Goal: Check status: Check status

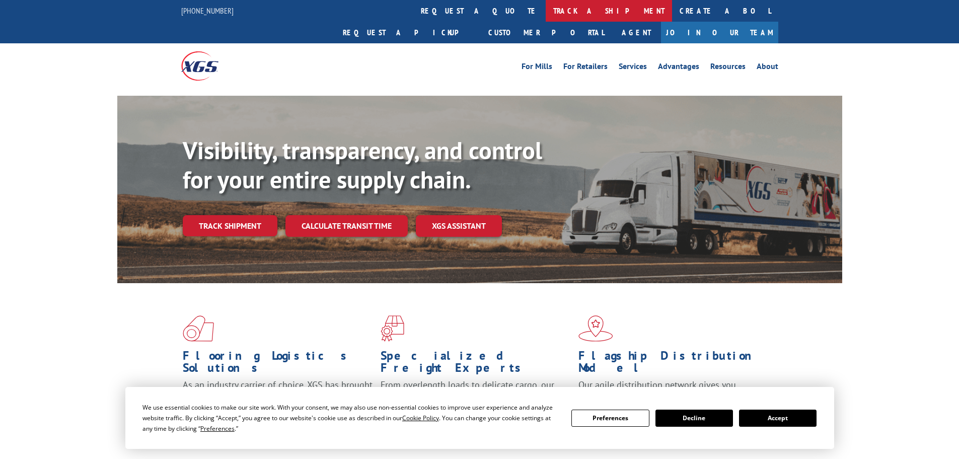
click at [546, 9] on link "track a shipment" at bounding box center [609, 11] width 126 height 22
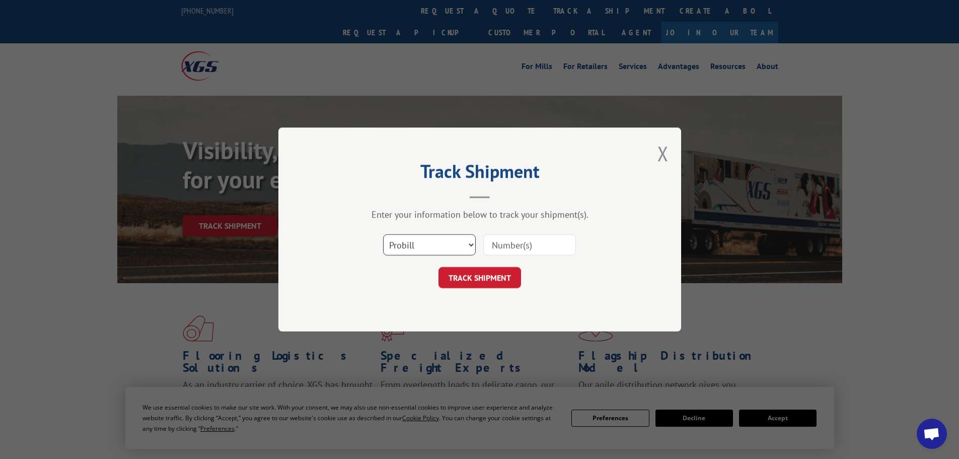
click at [425, 250] on select "Select category... Probill BOL PO" at bounding box center [429, 244] width 93 height 21
select select "bol"
click at [383, 234] on select "Select category... Probill BOL PO" at bounding box center [429, 244] width 93 height 21
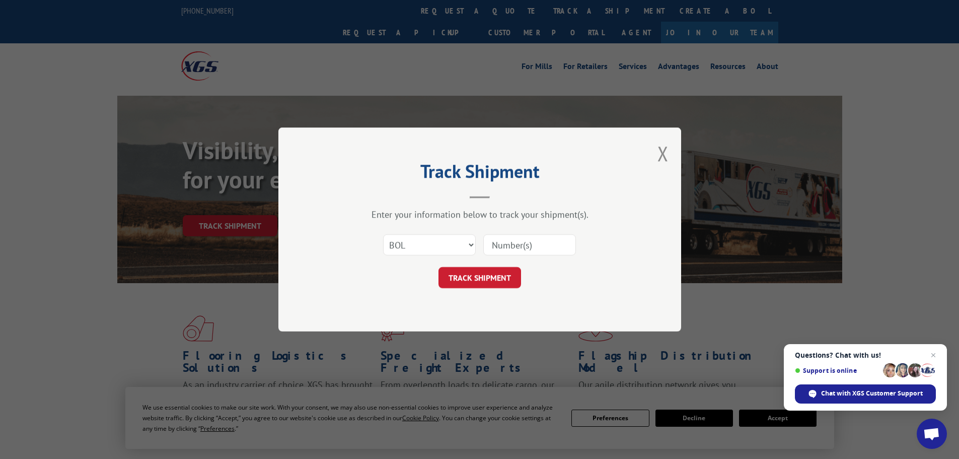
paste input "7025334"
type input "7025334"
click at [476, 273] on button "TRACK SHIPMENT" at bounding box center [479, 277] width 83 height 21
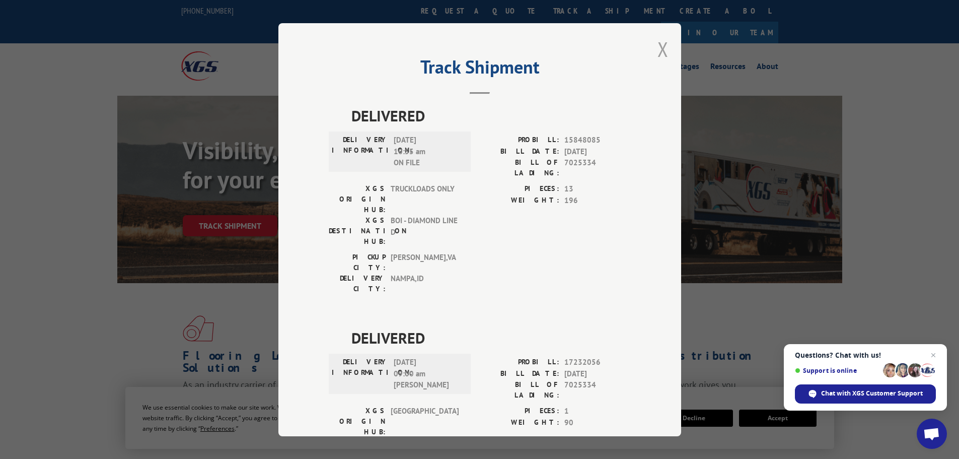
click at [659, 46] on button "Close modal" at bounding box center [662, 49] width 11 height 27
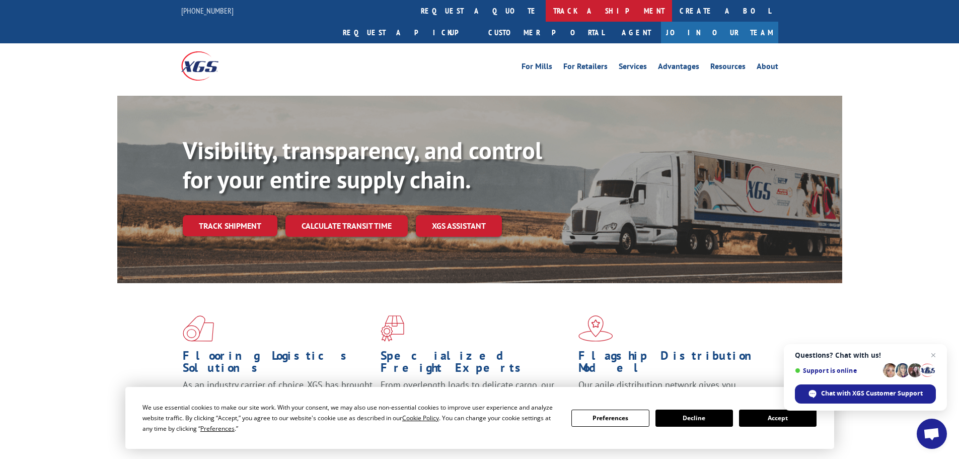
click at [546, 11] on link "track a shipment" at bounding box center [609, 11] width 126 height 22
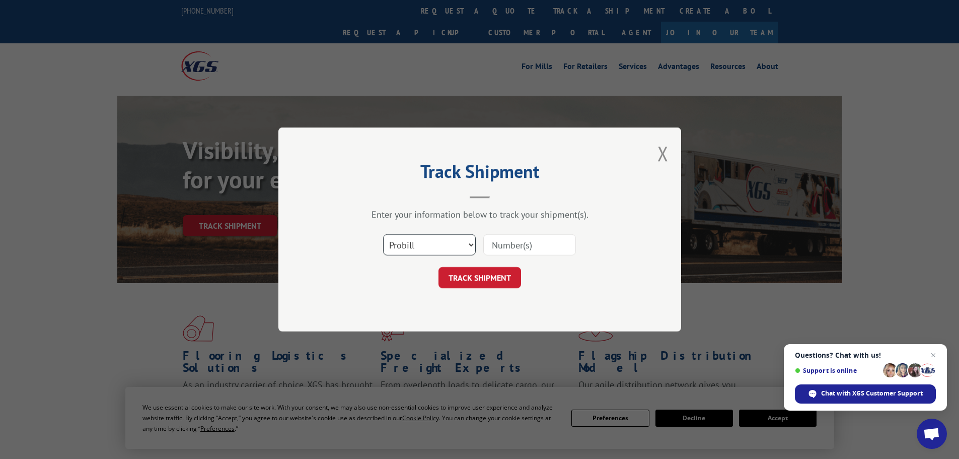
click at [434, 242] on select "Select category... Probill BOL PO" at bounding box center [429, 244] width 93 height 21
select select "bol"
click at [383, 234] on select "Select category... Probill BOL PO" at bounding box center [429, 244] width 93 height 21
click at [530, 242] on input at bounding box center [529, 244] width 93 height 21
paste input "7042106"
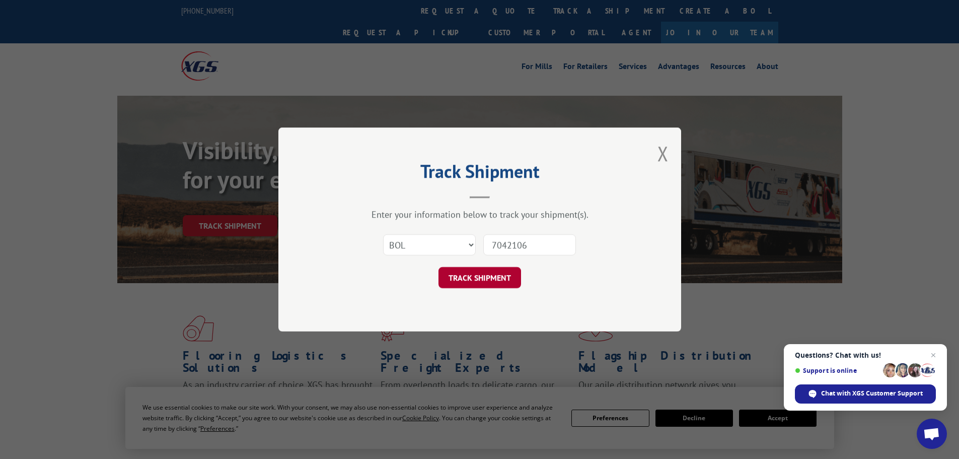
type input "7042106"
click at [466, 273] on button "TRACK SHIPMENT" at bounding box center [479, 277] width 83 height 21
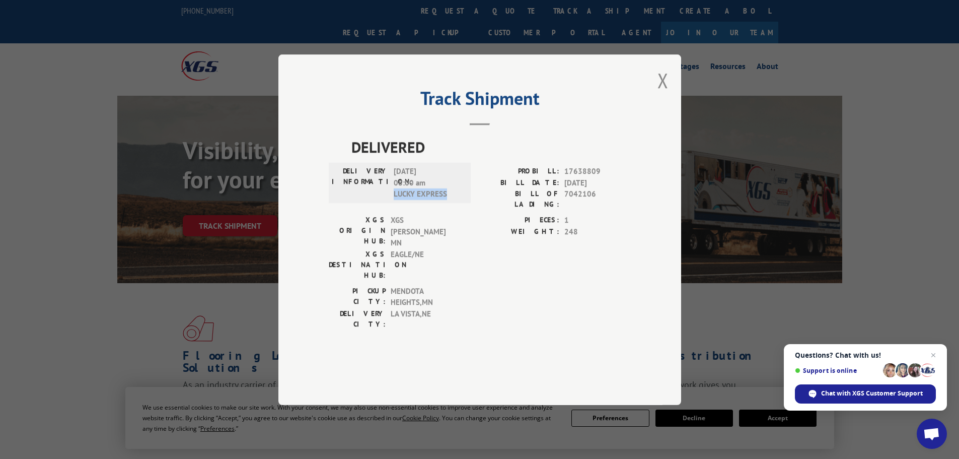
drag, startPoint x: 394, startPoint y: 217, endPoint x: 450, endPoint y: 219, distance: 56.4
click at [450, 200] on span "[DATE] 08:00 am LUCKY EXPRESS" at bounding box center [428, 183] width 68 height 34
copy span "LUCKY EXPRESS"
drag, startPoint x: 566, startPoint y: 218, endPoint x: 594, endPoint y: 219, distance: 28.7
click at [594, 209] on span "7042106" at bounding box center [597, 198] width 66 height 21
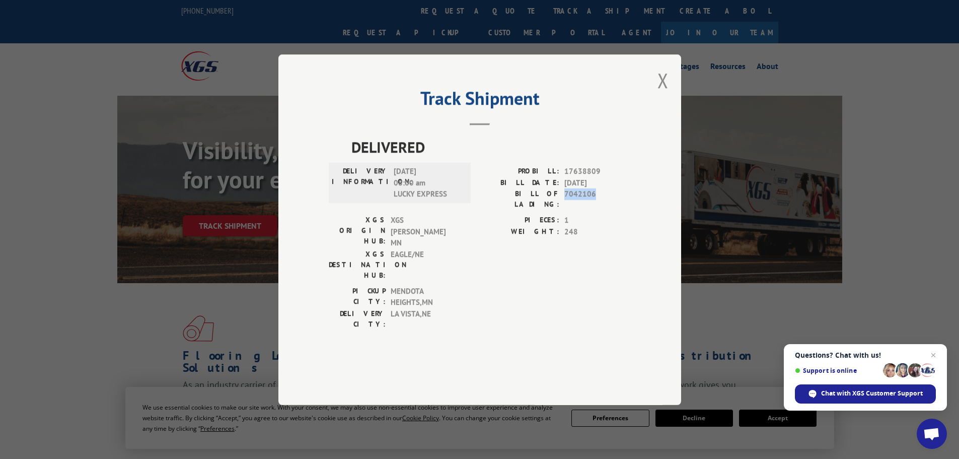
copy span "7042106"
click at [838, 388] on div "Chat with XGS Customer Support" at bounding box center [865, 393] width 141 height 19
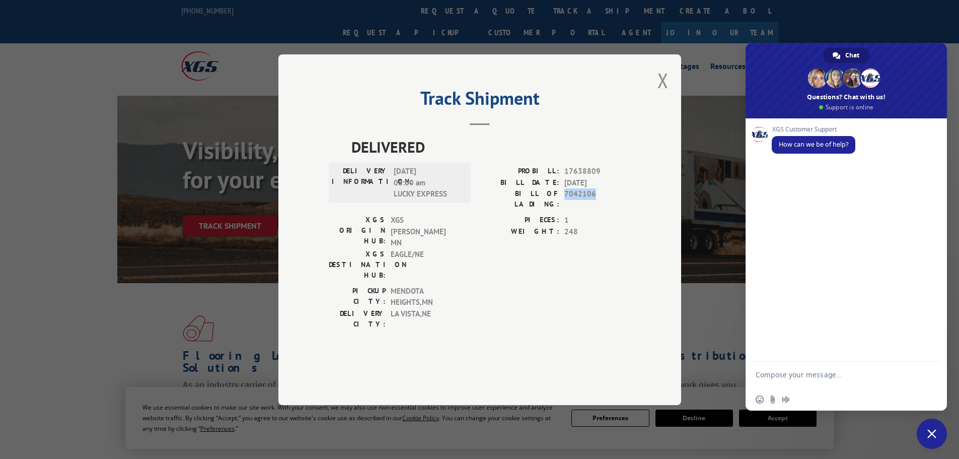
drag, startPoint x: 565, startPoint y: 218, endPoint x: 595, endPoint y: 221, distance: 29.8
click at [595, 209] on span "7042106" at bounding box center [597, 198] width 66 height 21
copy span "7042106"
click at [797, 373] on textarea "Compose your message..." at bounding box center [835, 379] width 159 height 18
paste textarea "7042106"
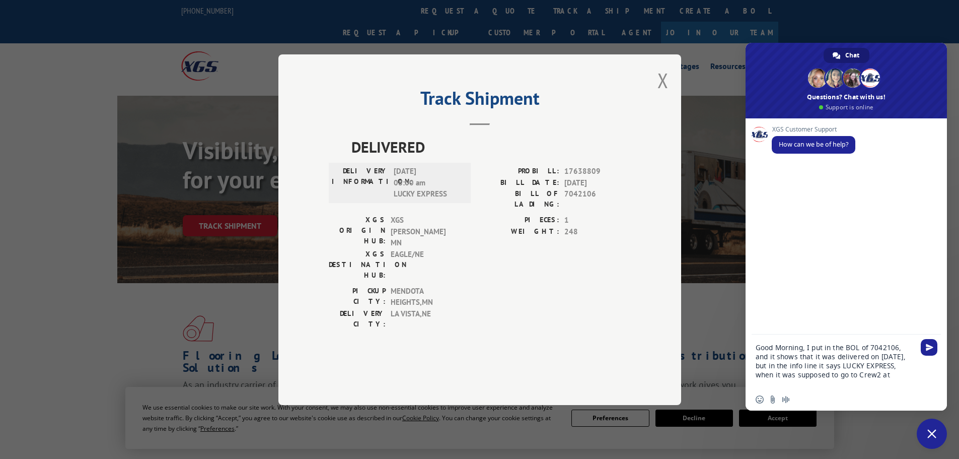
paste textarea "[STREET_ADDRESS]"
type textarea "Good Morning, I put in the BOL of 7042106, and it shows that it was delivered o…"
click at [929, 338] on span "Send" at bounding box center [930, 338] width 8 height 8
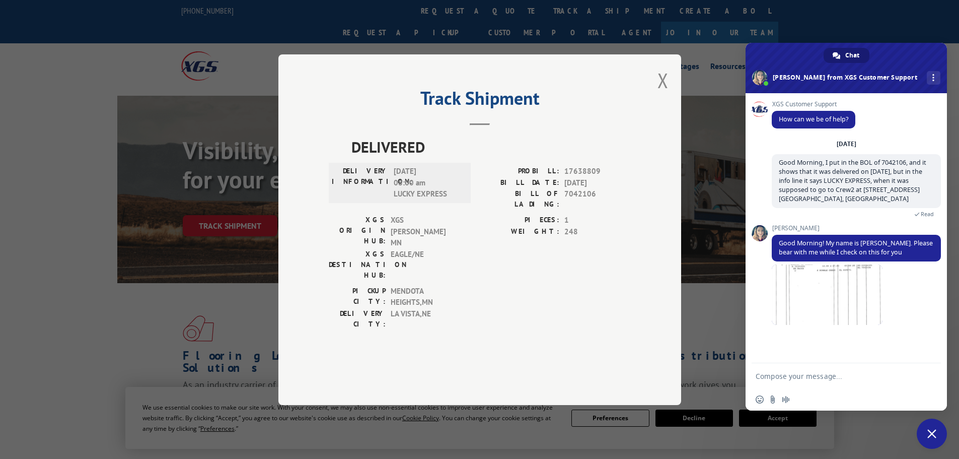
scroll to position [21, 0]
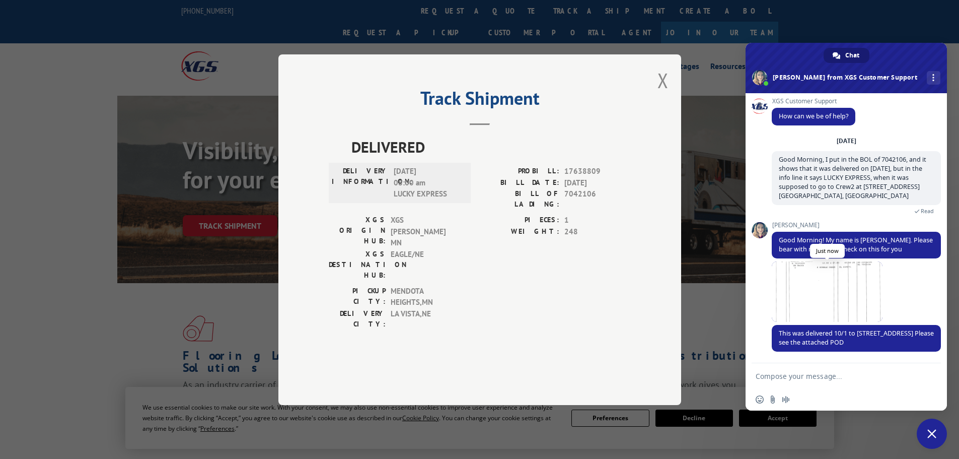
click at [809, 280] on span at bounding box center [827, 291] width 111 height 60
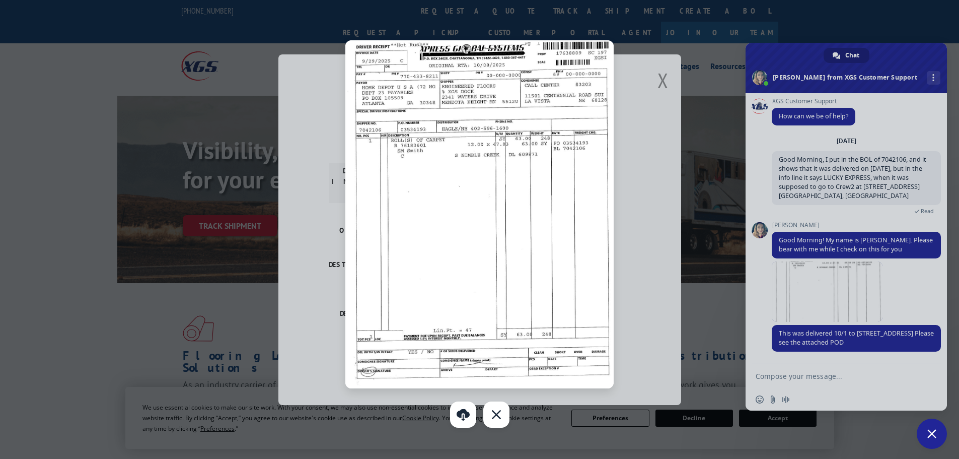
click at [826, 292] on div at bounding box center [479, 229] width 959 height 459
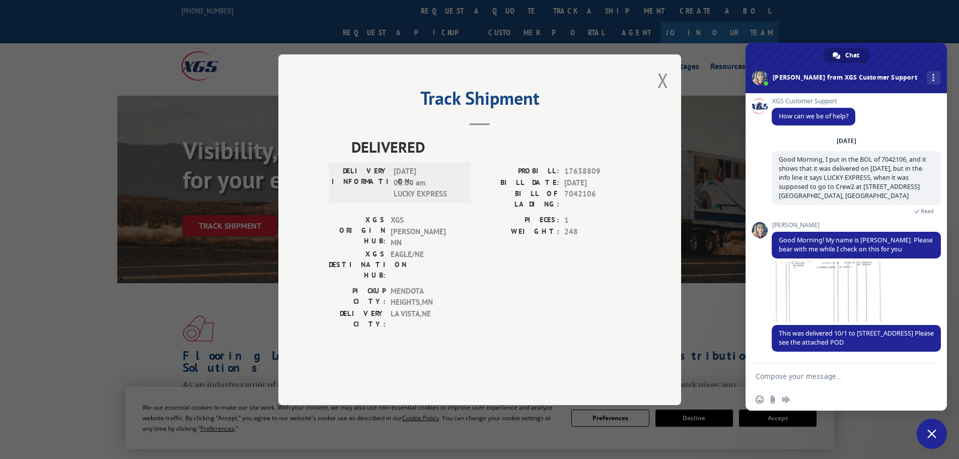
click at [794, 375] on textarea "Compose your message..." at bounding box center [835, 375] width 159 height 9
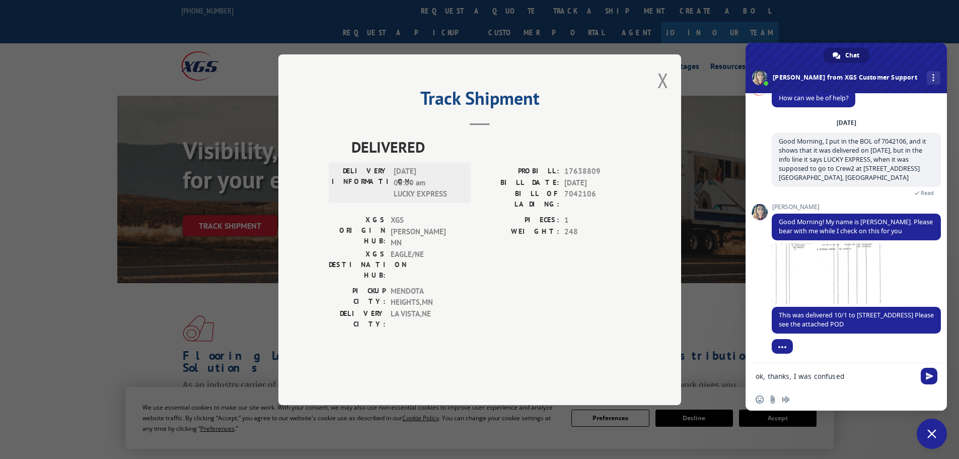
scroll to position [41, 0]
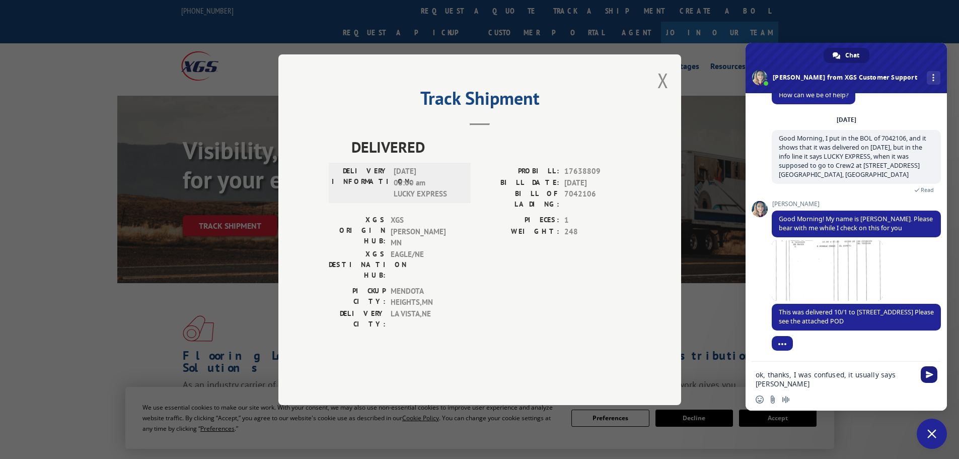
type textarea "ok, thanks, I was confused, it usually says [PERSON_NAME]"
click at [931, 376] on span "Send" at bounding box center [930, 374] width 8 height 8
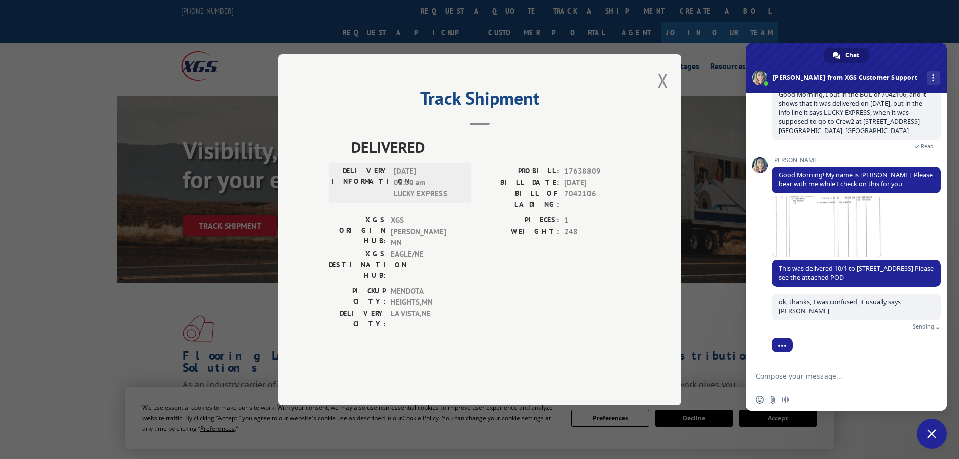
scroll to position [65, 0]
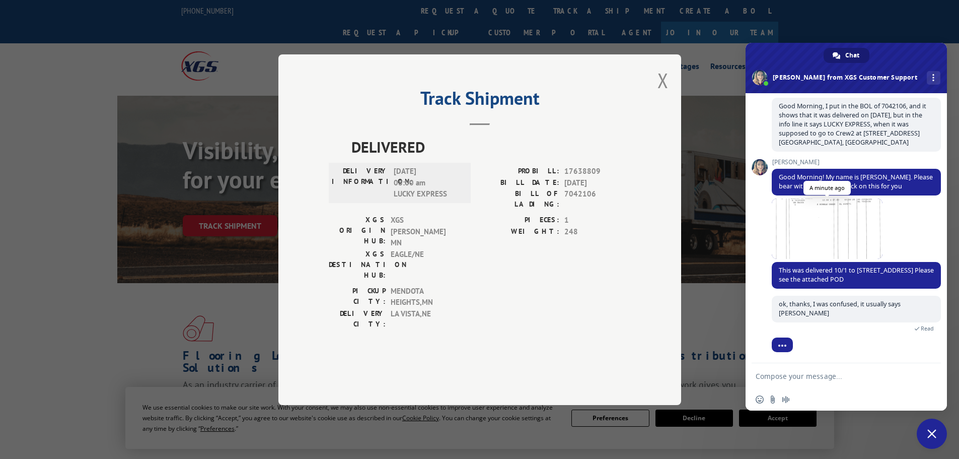
click at [821, 235] on span at bounding box center [827, 228] width 111 height 60
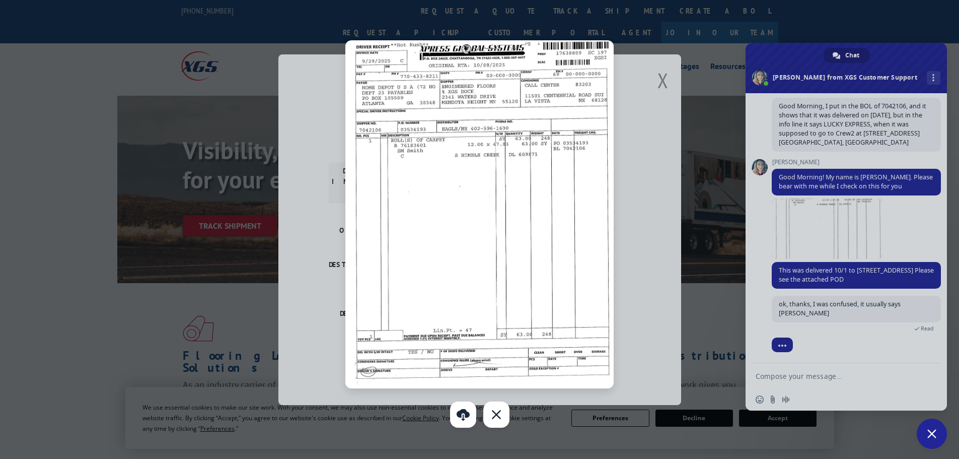
click at [550, 298] on img at bounding box center [479, 214] width 269 height 348
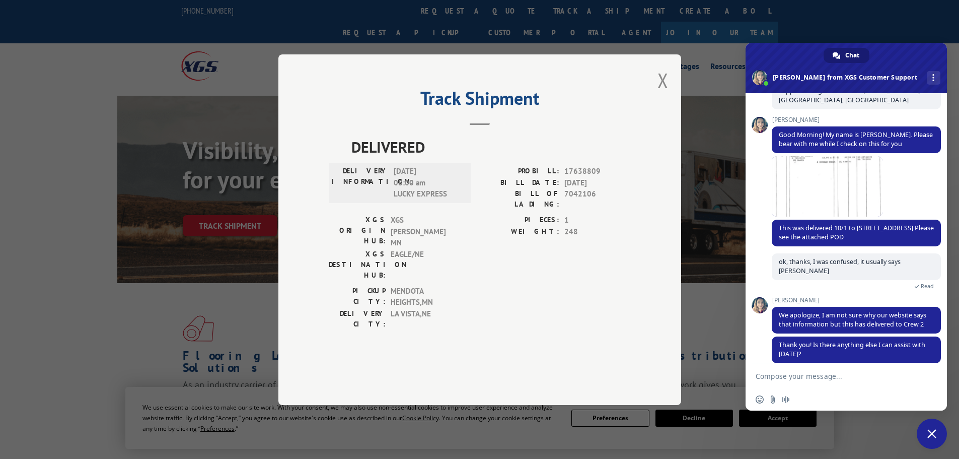
scroll to position [128, 0]
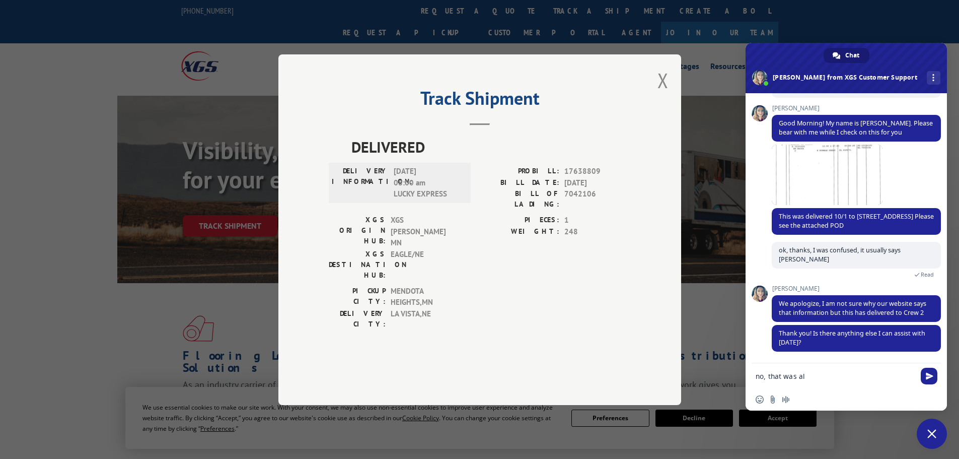
type textarea "no, that was all"
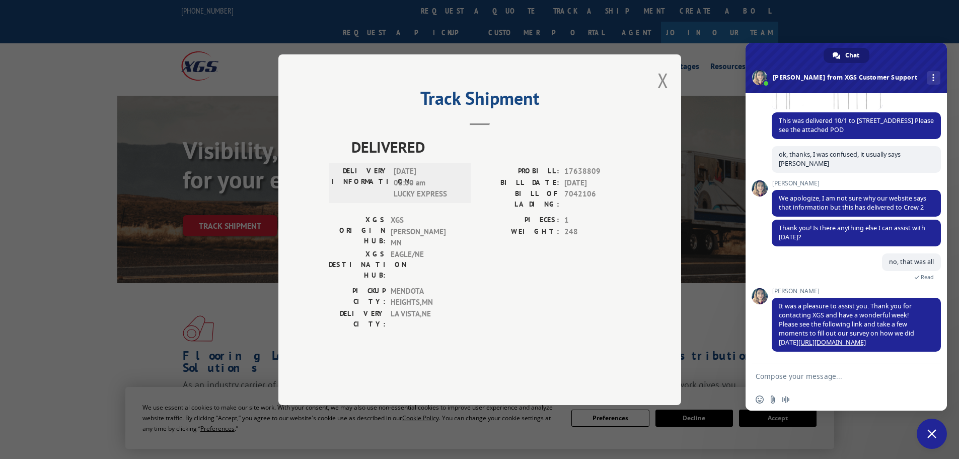
scroll to position [23, 0]
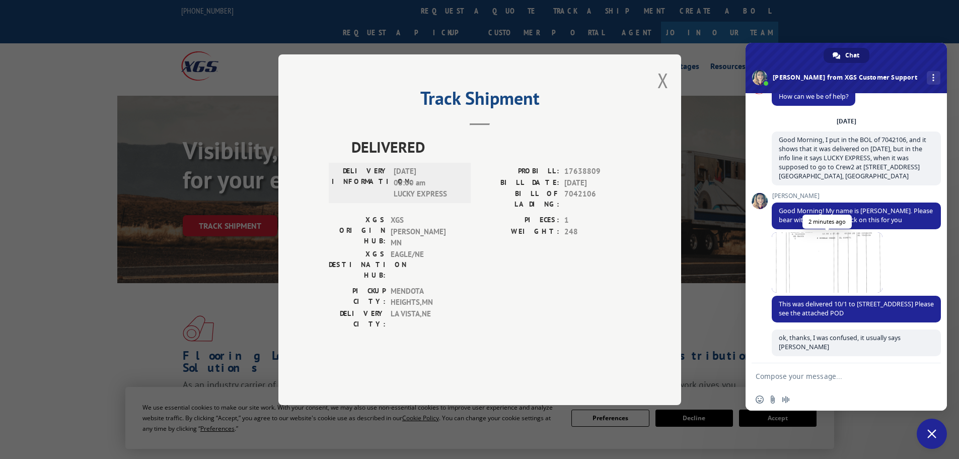
click at [832, 269] on span at bounding box center [827, 262] width 111 height 60
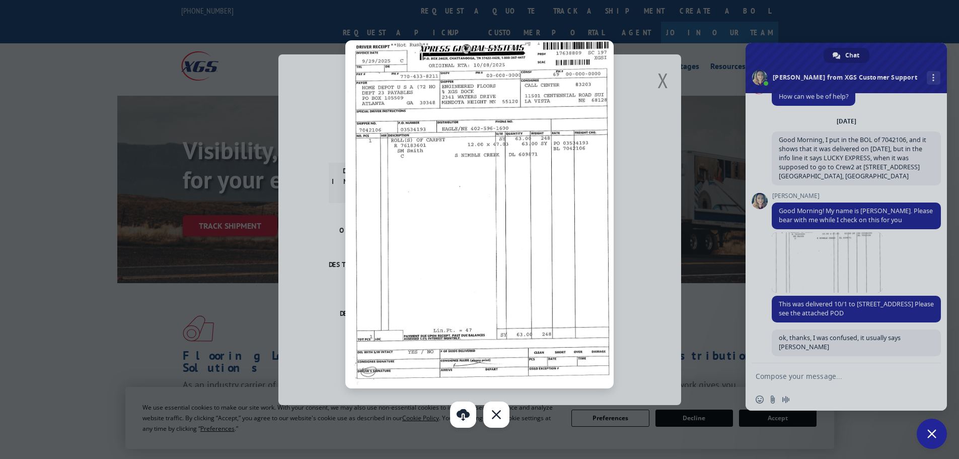
click at [524, 287] on img at bounding box center [479, 214] width 269 height 348
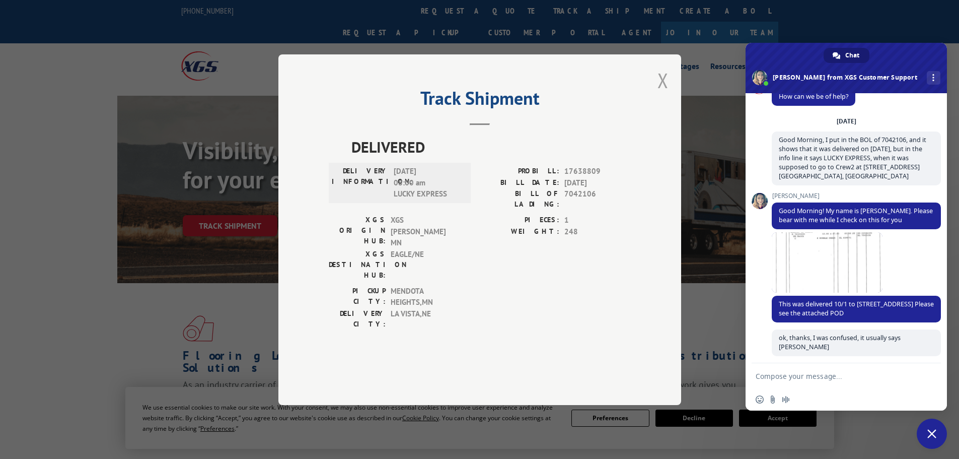
click at [661, 94] on button "Close modal" at bounding box center [662, 80] width 11 height 27
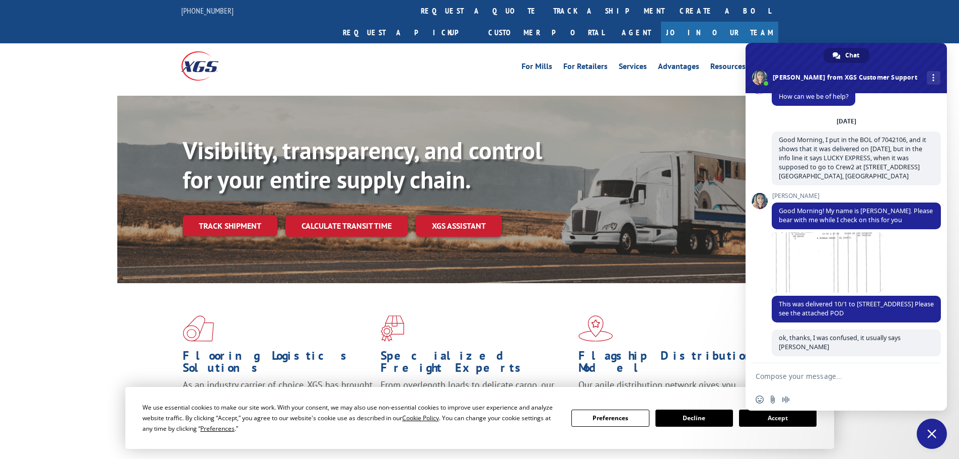
scroll to position [224, 0]
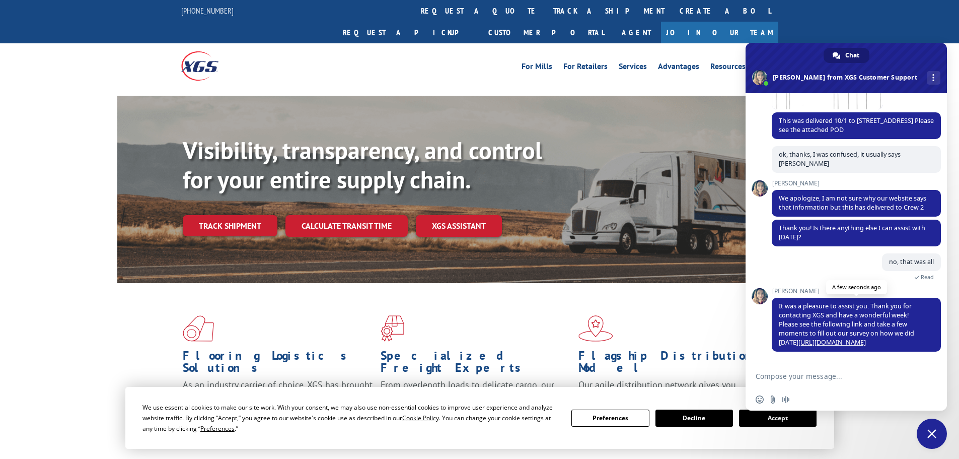
click at [828, 343] on link "[URL][DOMAIN_NAME]" at bounding box center [831, 342] width 67 height 9
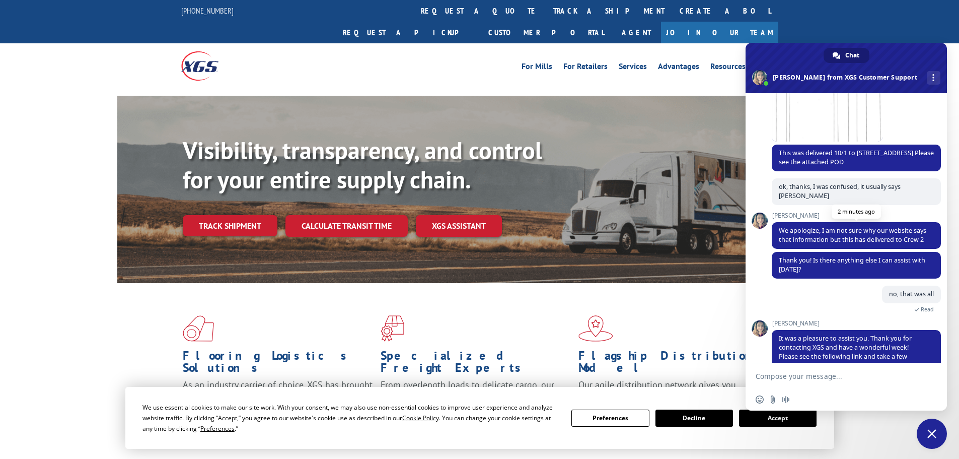
scroll to position [123, 0]
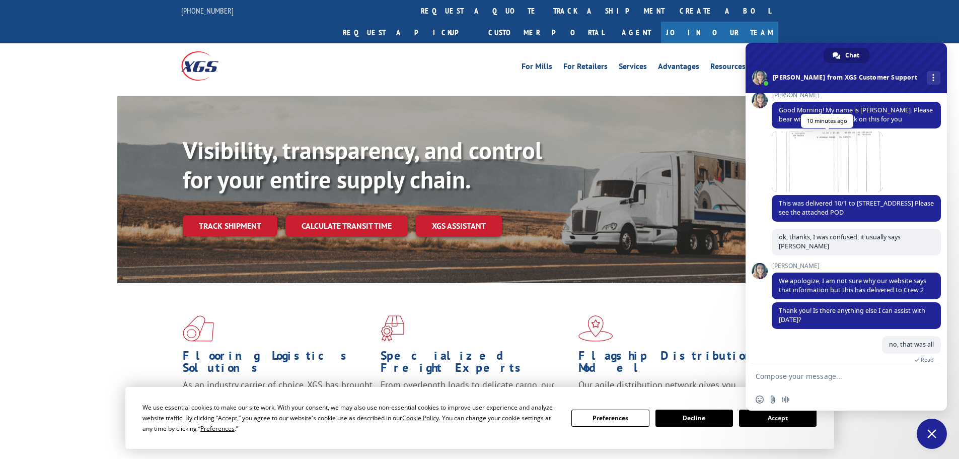
click at [834, 159] on span at bounding box center [827, 161] width 111 height 60
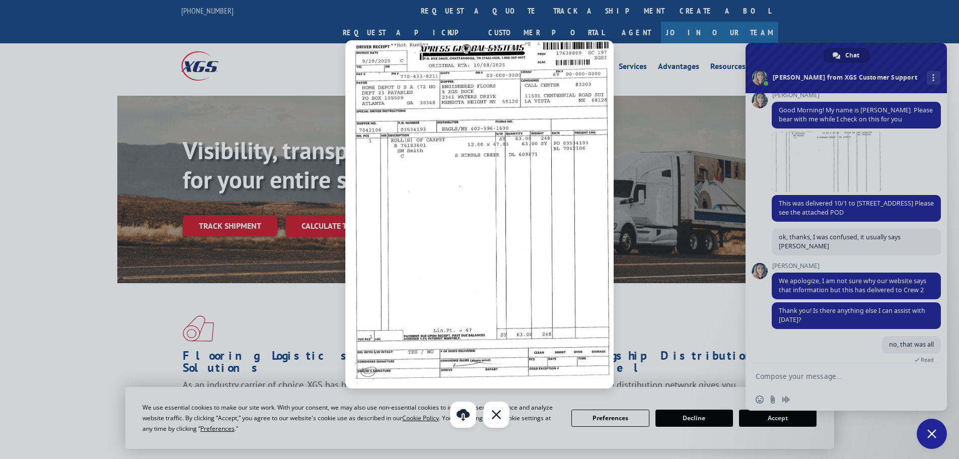
click at [552, 184] on img at bounding box center [479, 214] width 269 height 348
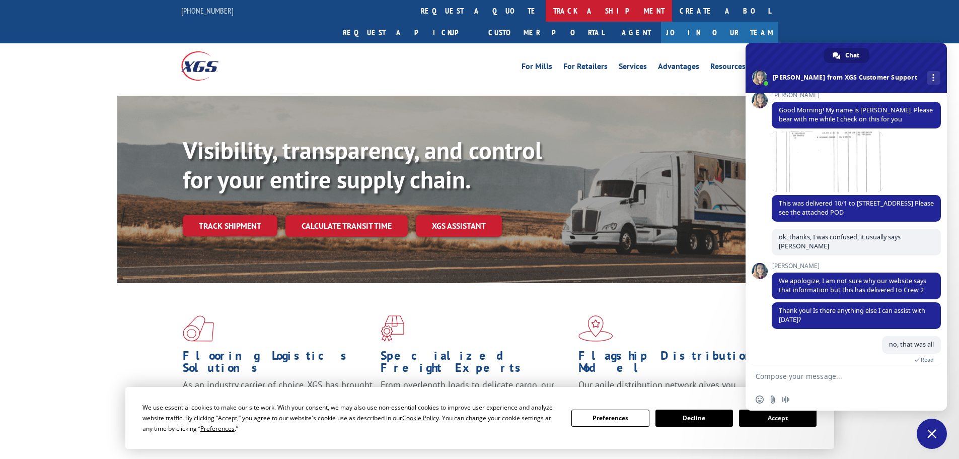
click at [546, 13] on link "track a shipment" at bounding box center [609, 11] width 126 height 22
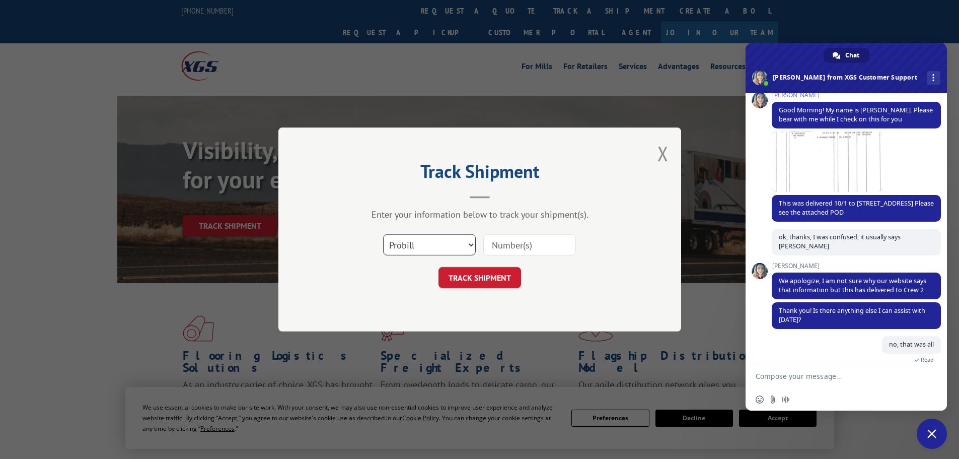
click at [433, 249] on select "Select category... Probill BOL PO" at bounding box center [429, 244] width 93 height 21
select select "bol"
click at [383, 234] on select "Select category... Probill BOL PO" at bounding box center [429, 244] width 93 height 21
click at [510, 243] on input at bounding box center [529, 244] width 93 height 21
paste input "5499655"
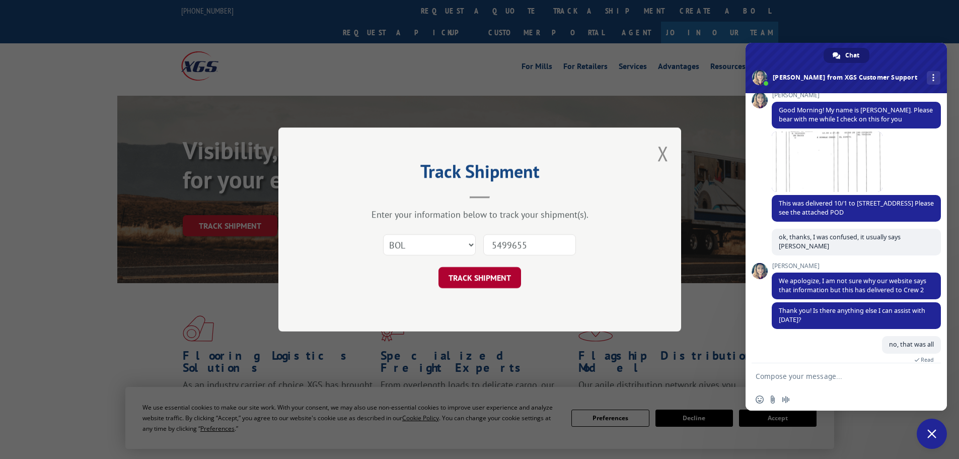
type input "5499655"
click at [485, 269] on button "TRACK SHIPMENT" at bounding box center [479, 277] width 83 height 21
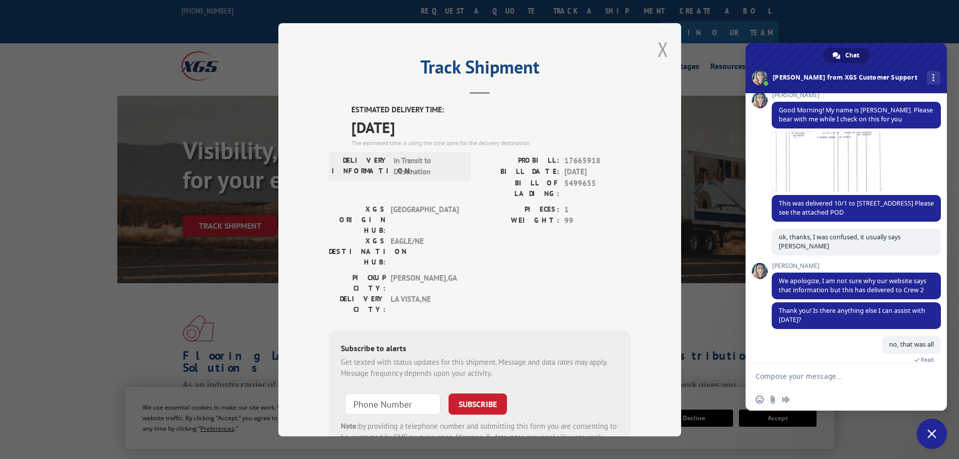
click at [657, 46] on button "Close modal" at bounding box center [662, 49] width 11 height 27
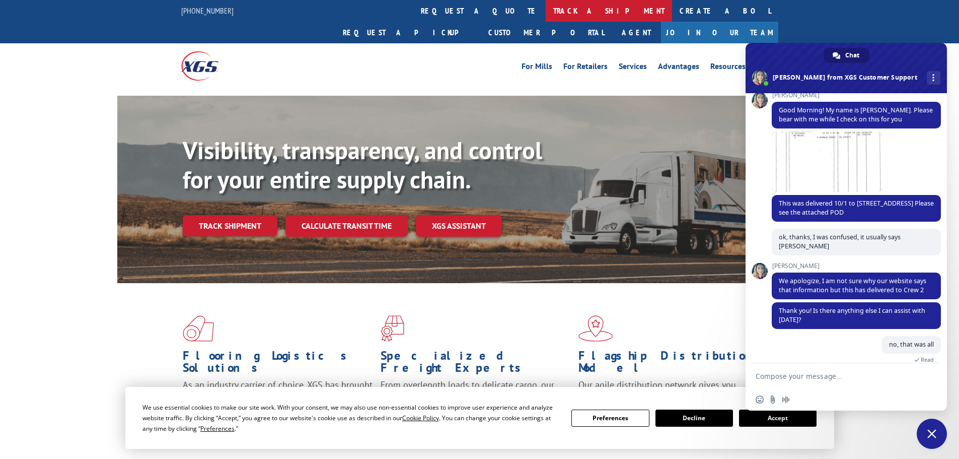
click at [546, 14] on link "track a shipment" at bounding box center [609, 11] width 126 height 22
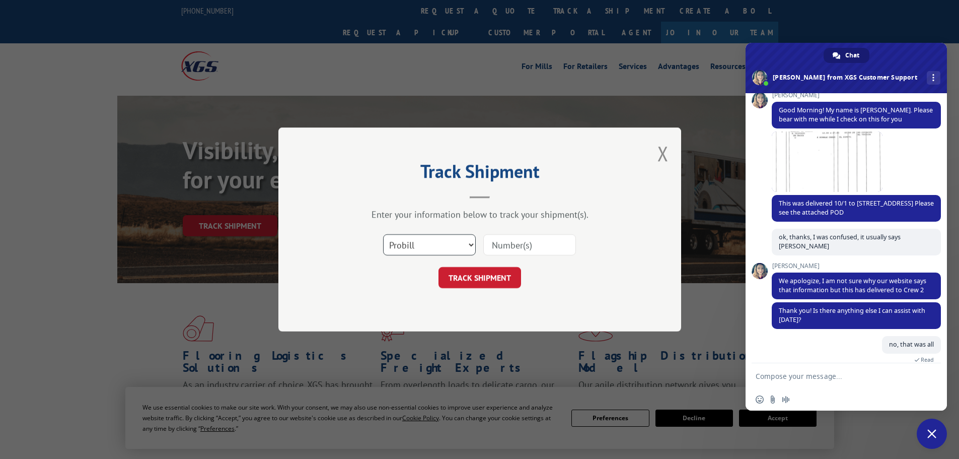
click at [438, 243] on select "Select category... Probill BOL PO" at bounding box center [429, 244] width 93 height 21
select select "bol"
click at [383, 234] on select "Select category... Probill BOL PO" at bounding box center [429, 244] width 93 height 21
click at [505, 244] on input at bounding box center [529, 244] width 93 height 21
paste input "7056048"
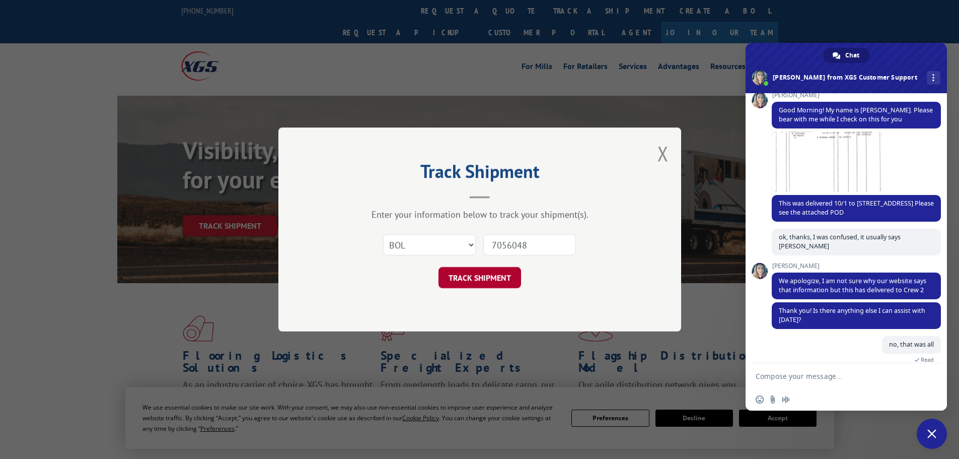
type input "7056048"
click at [490, 275] on button "TRACK SHIPMENT" at bounding box center [479, 277] width 83 height 21
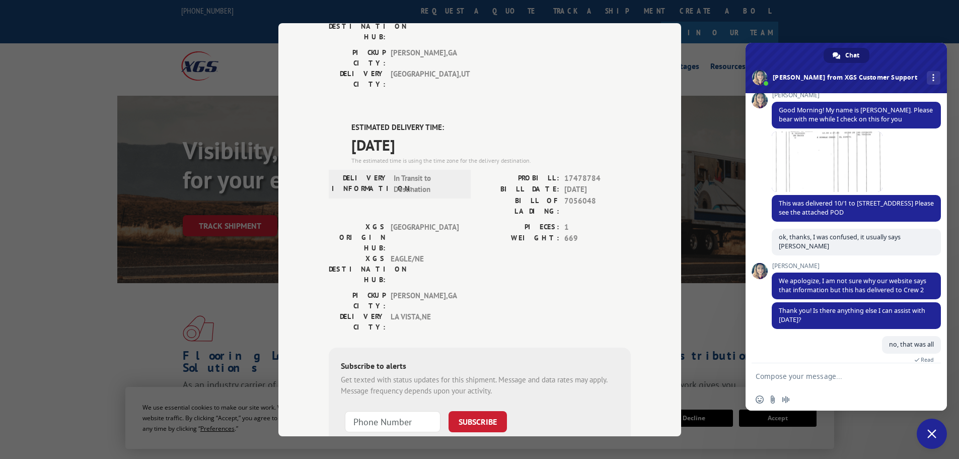
scroll to position [205, 0]
drag, startPoint x: 348, startPoint y: 68, endPoint x: 435, endPoint y: 87, distance: 89.1
click at [435, 121] on div "ESTIMATED DELIVERY TIME: [DATE] The estimated time is using the time zone for t…" at bounding box center [490, 142] width 279 height 43
copy div "ESTIMATED DELIVERY TIME: [DATE]"
